Goal: Transaction & Acquisition: Purchase product/service

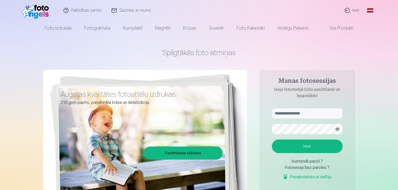
click at [355, 9] on link "Ieiet" at bounding box center [352, 10] width 25 height 21
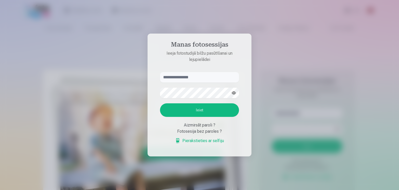
click at [184, 77] on input "text" at bounding box center [199, 77] width 79 height 10
type input "**********"
click at [171, 109] on button "Ieiet" at bounding box center [199, 110] width 79 height 14
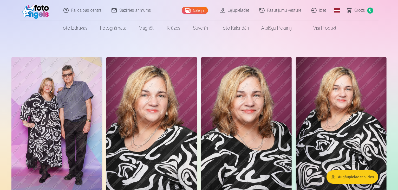
click at [351, 11] on link "Grozs 0" at bounding box center [360, 10] width 36 height 21
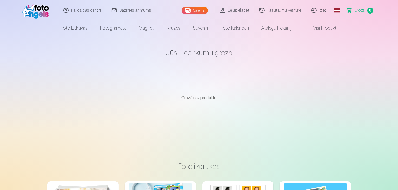
click at [199, 10] on link "Galerija" at bounding box center [195, 10] width 26 height 7
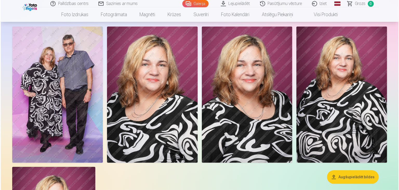
scroll to position [26, 0]
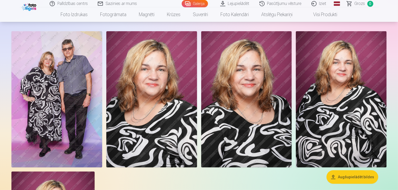
click at [292, 95] on img at bounding box center [246, 99] width 91 height 136
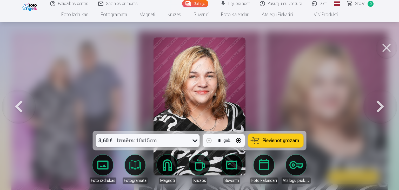
click at [237, 139] on button "button" at bounding box center [239, 140] width 12 height 12
click at [209, 139] on button "button" at bounding box center [209, 140] width 12 height 12
click at [281, 139] on span "Pievienot grozam" at bounding box center [281, 140] width 37 height 5
type input "*"
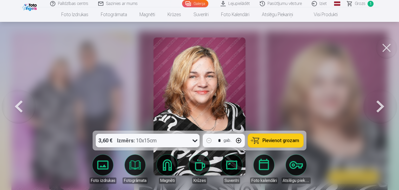
click at [380, 108] on button at bounding box center [380, 106] width 33 height 38
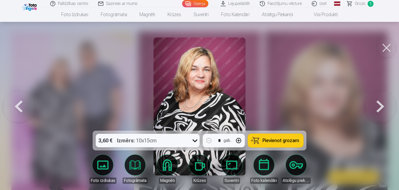
click at [380, 107] on button at bounding box center [380, 106] width 33 height 38
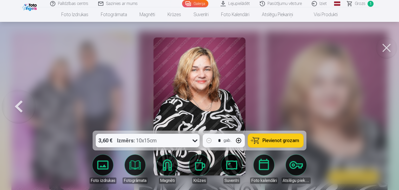
click at [380, 107] on div at bounding box center [199, 95] width 399 height 190
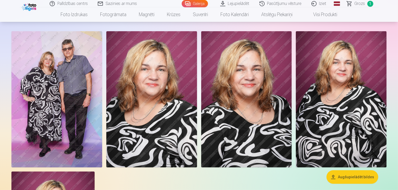
click at [45, 99] on img at bounding box center [56, 99] width 91 height 136
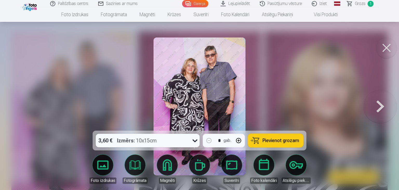
click at [274, 140] on span "Pievienot grozam" at bounding box center [281, 140] width 37 height 5
click at [383, 108] on button at bounding box center [380, 106] width 33 height 38
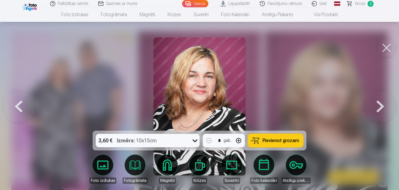
click at [383, 108] on button at bounding box center [380, 106] width 33 height 38
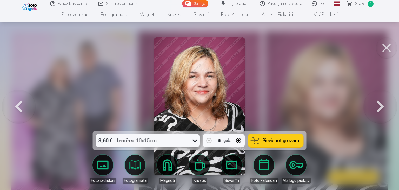
click at [22, 107] on button at bounding box center [18, 106] width 33 height 38
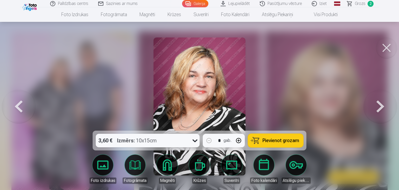
click at [239, 141] on button "button" at bounding box center [239, 140] width 12 height 12
click at [263, 140] on button "Pievienot grozam" at bounding box center [275, 141] width 55 height 14
type input "*"
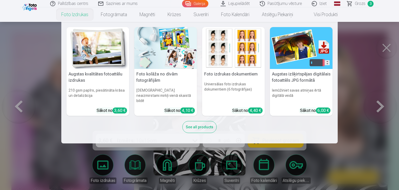
click at [155, 75] on h5 "Foto kolāža no divām fotogrāfijām" at bounding box center [165, 77] width 63 height 17
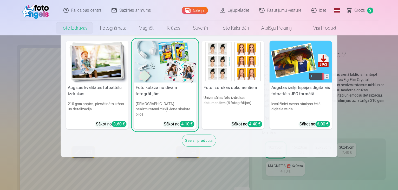
click at [226, 66] on img at bounding box center [233, 62] width 63 height 42
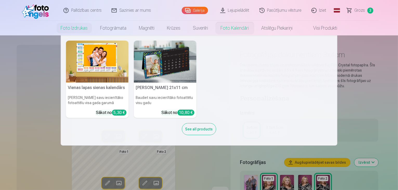
click at [238, 28] on link "Foto kalendāri" at bounding box center [234, 28] width 41 height 15
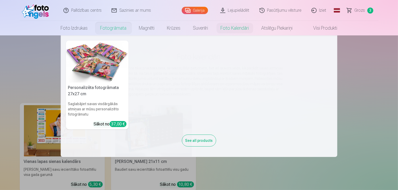
click at [120, 28] on link "Fotogrāmata" at bounding box center [113, 28] width 39 height 15
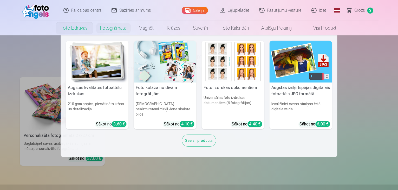
click at [77, 29] on link "Foto izdrukas" at bounding box center [75, 28] width 40 height 15
